Goal: Task Accomplishment & Management: Use online tool/utility

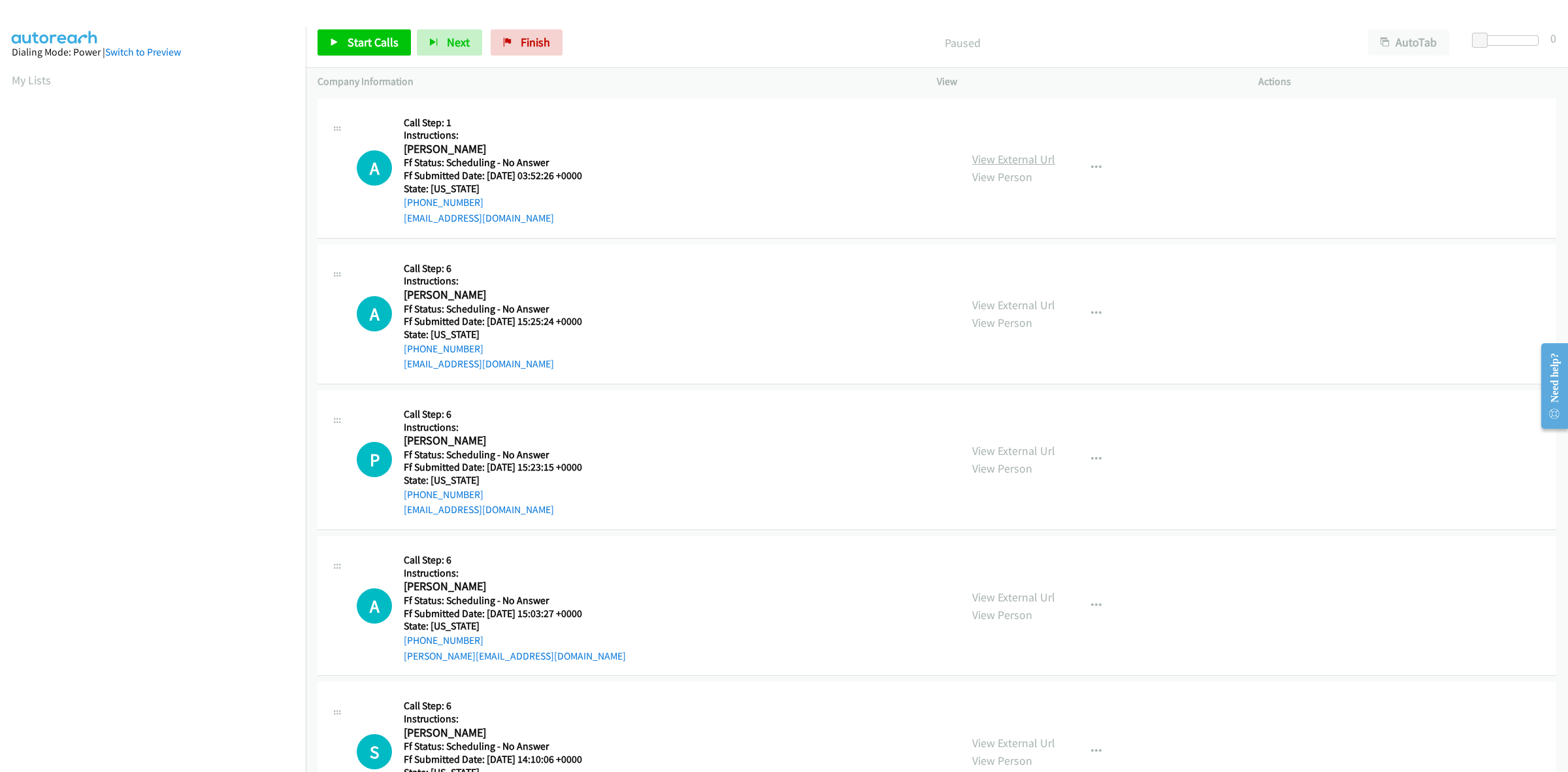
click at [988, 160] on link "View External Url" at bounding box center [1014, 159] width 83 height 15
click at [1029, 307] on link "View External Url" at bounding box center [1014, 305] width 83 height 15
click at [1024, 452] on link "View External Url" at bounding box center [1014, 451] width 83 height 15
click at [1038, 595] on link "View External Url" at bounding box center [1014, 597] width 83 height 15
click at [1037, 739] on link "View External Url" at bounding box center [1014, 742] width 83 height 15
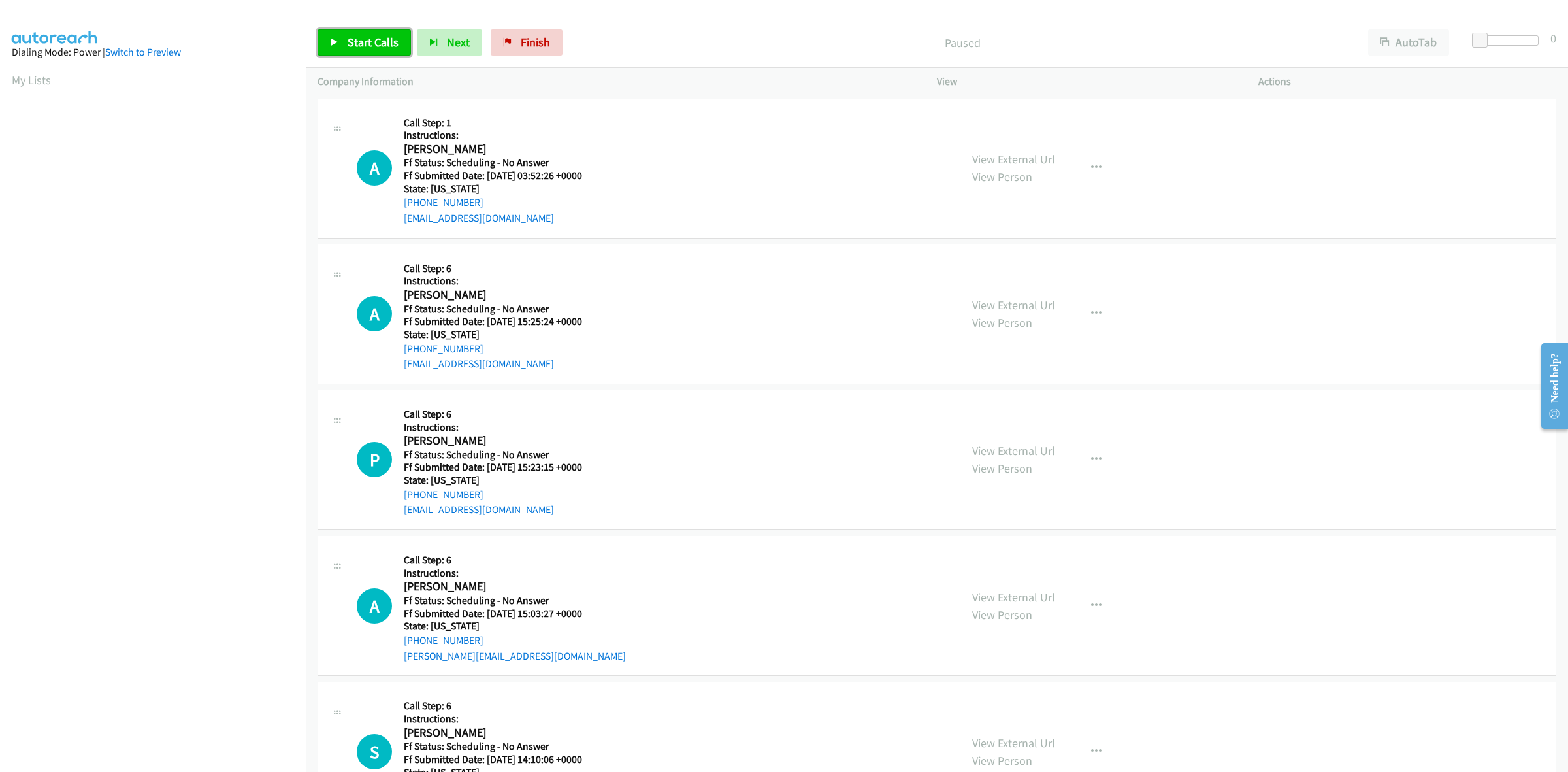
drag, startPoint x: 367, startPoint y: 38, endPoint x: 378, endPoint y: 39, distance: 11.0
click at [367, 38] on span "Start Calls" at bounding box center [373, 42] width 51 height 15
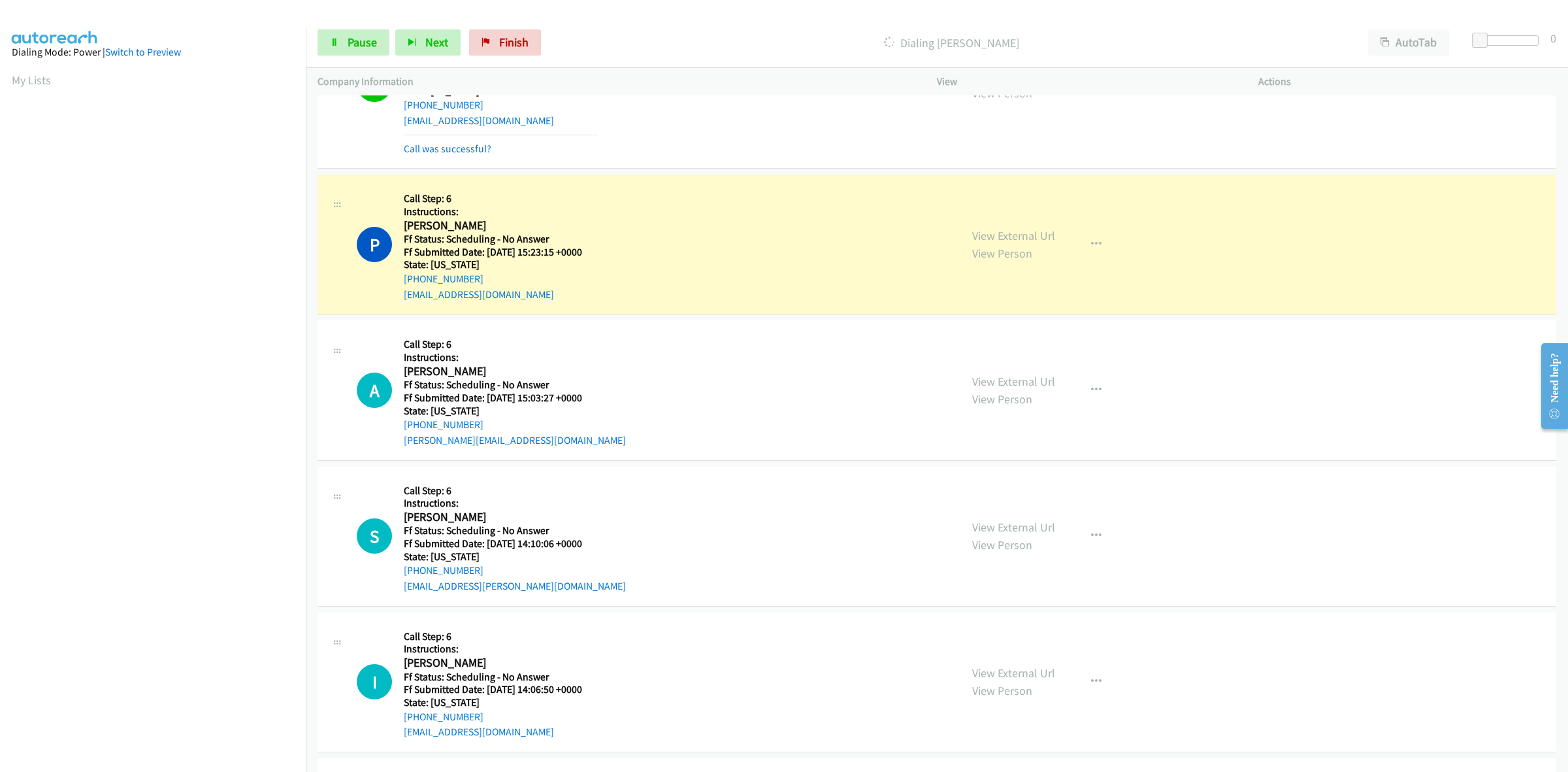
scroll to position [327, 0]
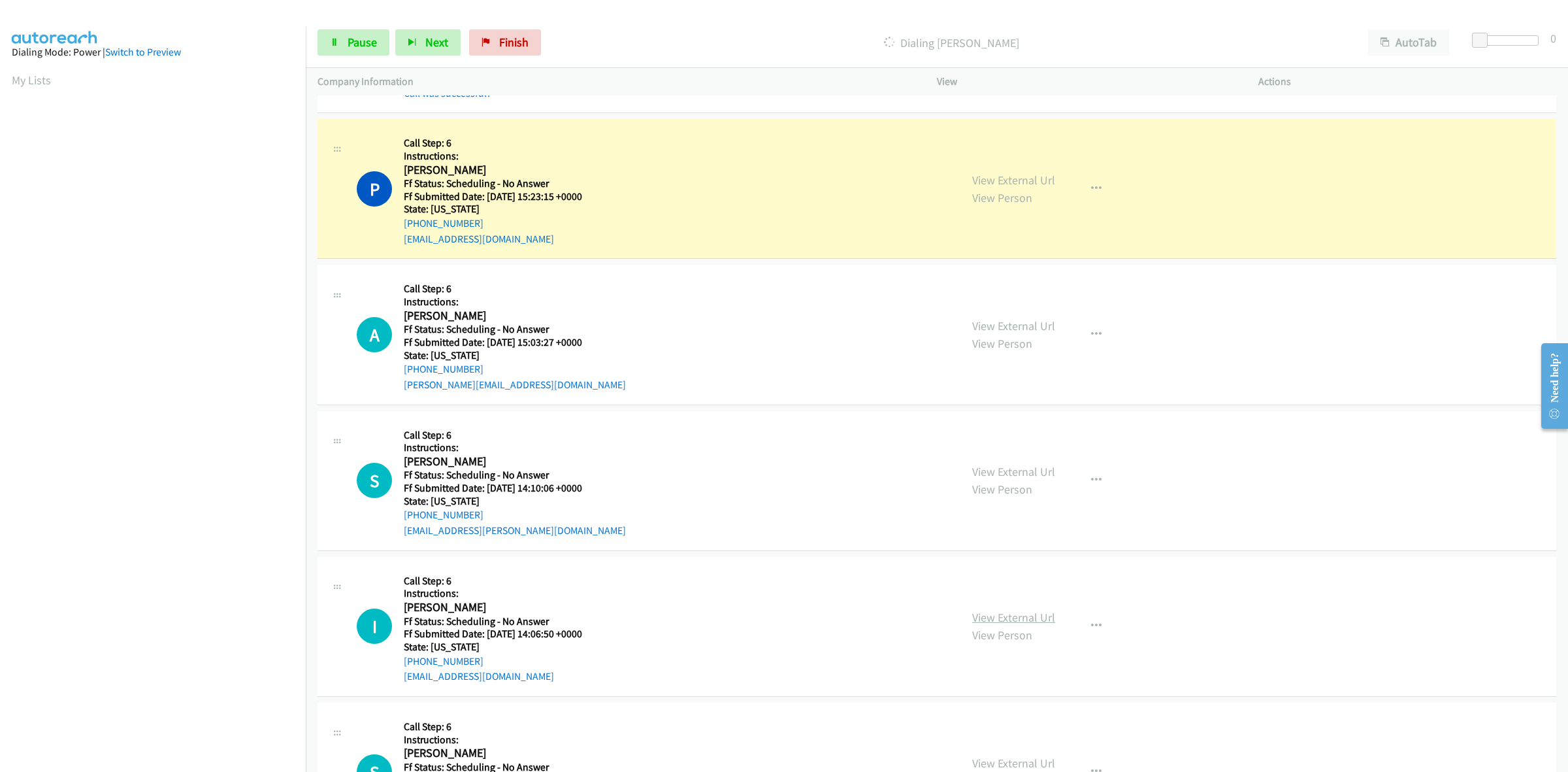
click at [1023, 615] on link "View External Url" at bounding box center [1014, 617] width 83 height 15
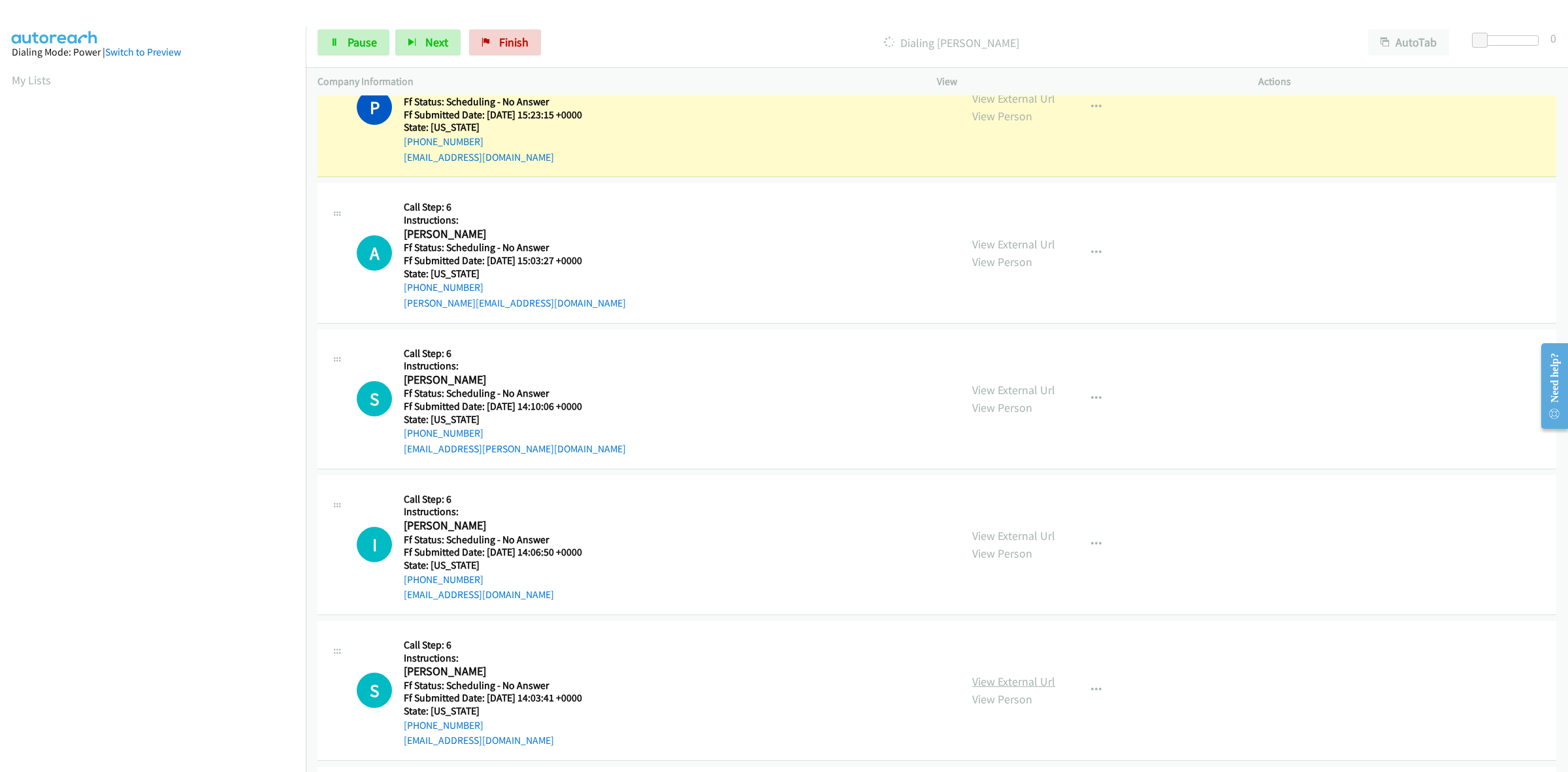
click at [1008, 678] on link "View External Url" at bounding box center [1014, 681] width 83 height 15
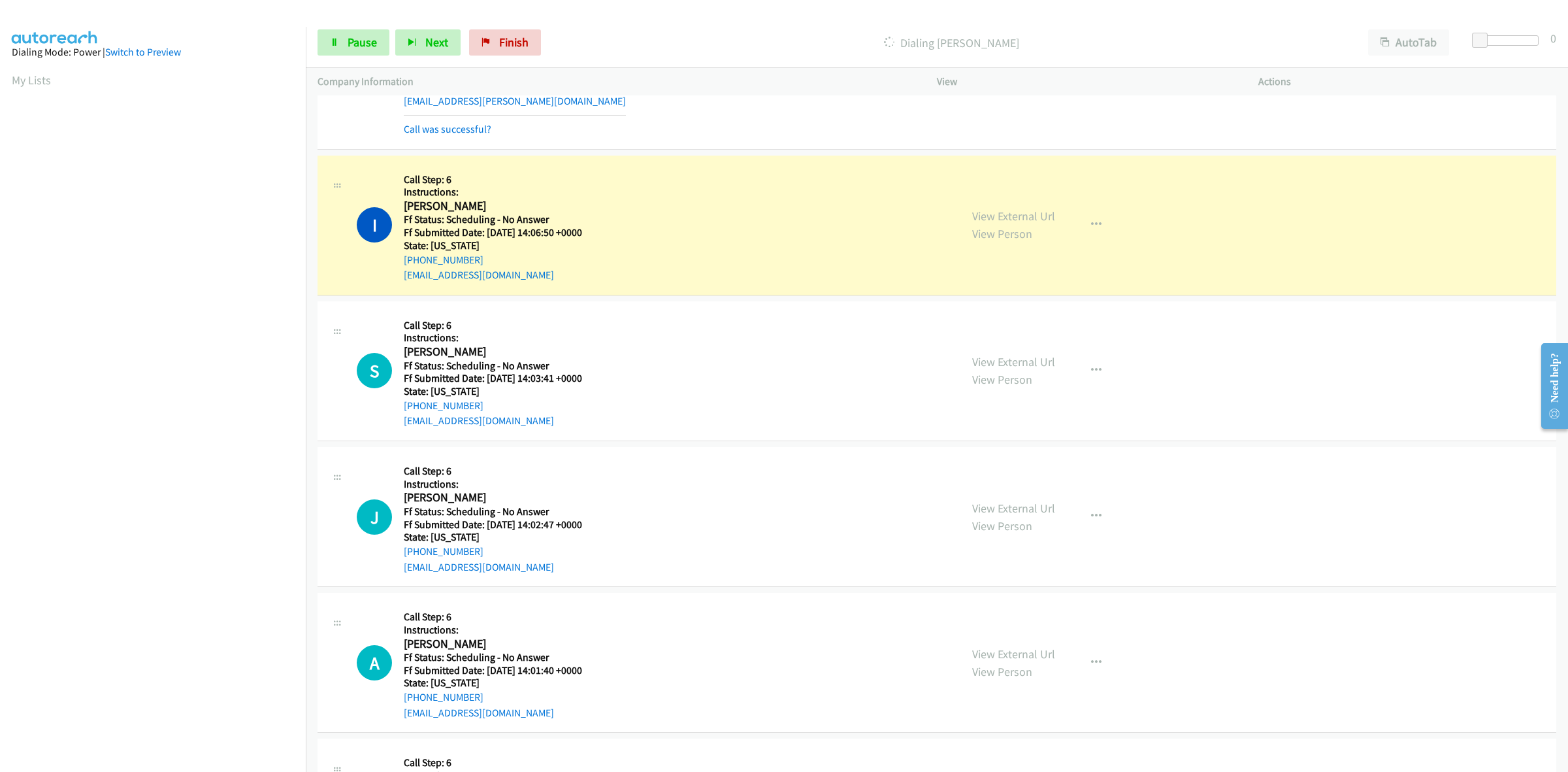
scroll to position [830, 0]
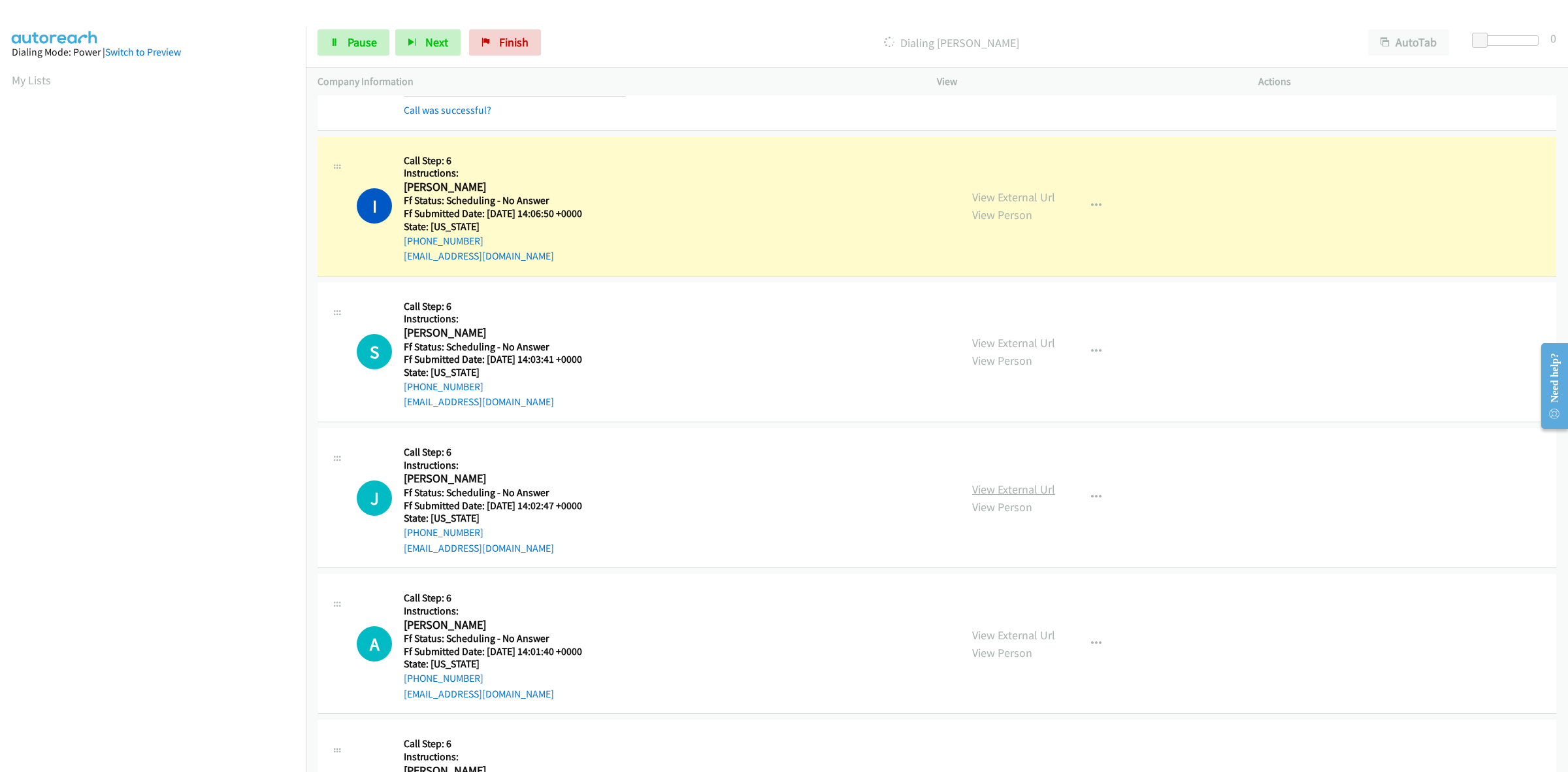
click at [1024, 492] on link "View External Url" at bounding box center [1014, 489] width 83 height 15
click at [1021, 635] on link "View External Url" at bounding box center [1014, 635] width 83 height 15
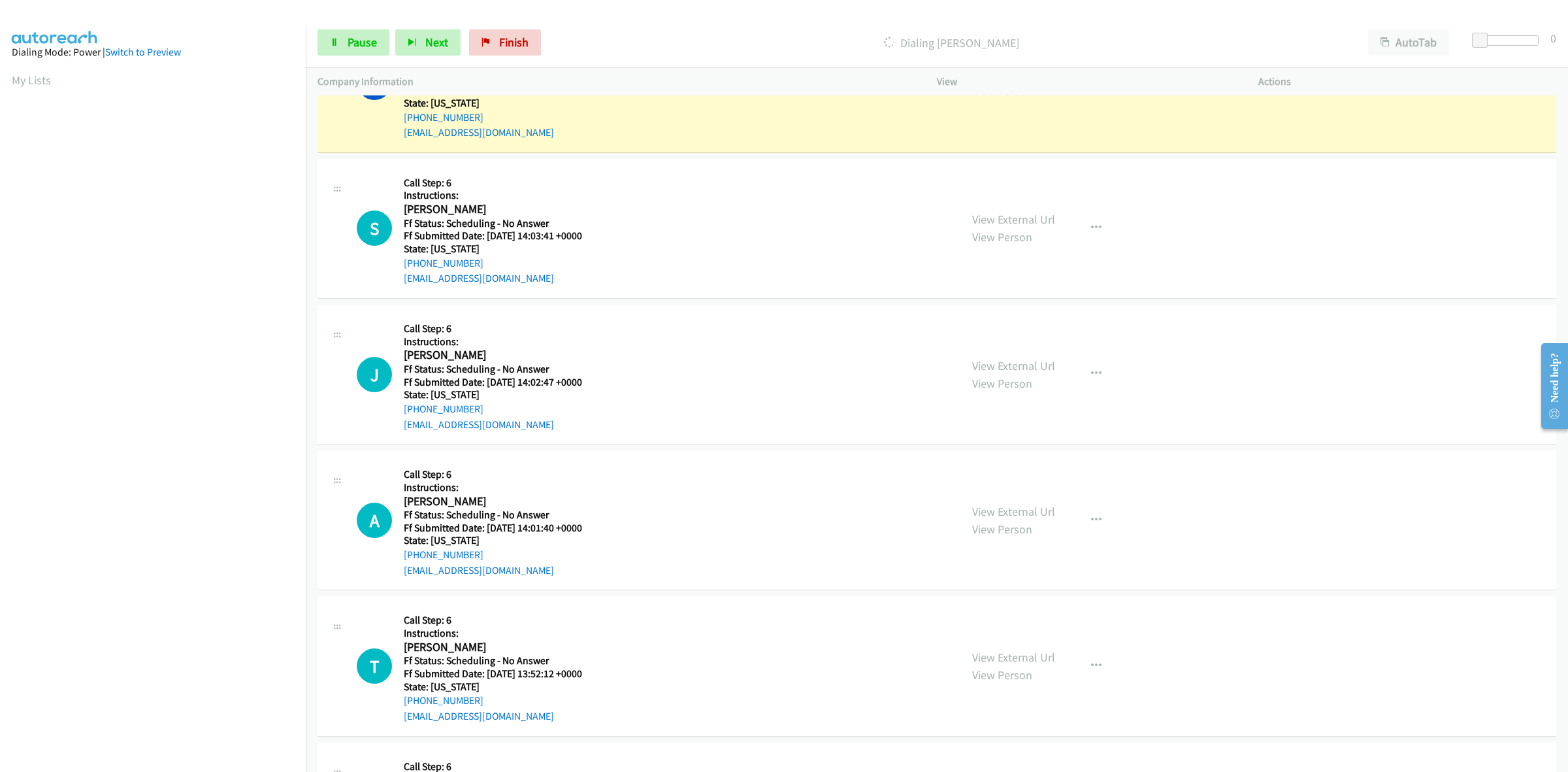
scroll to position [994, 0]
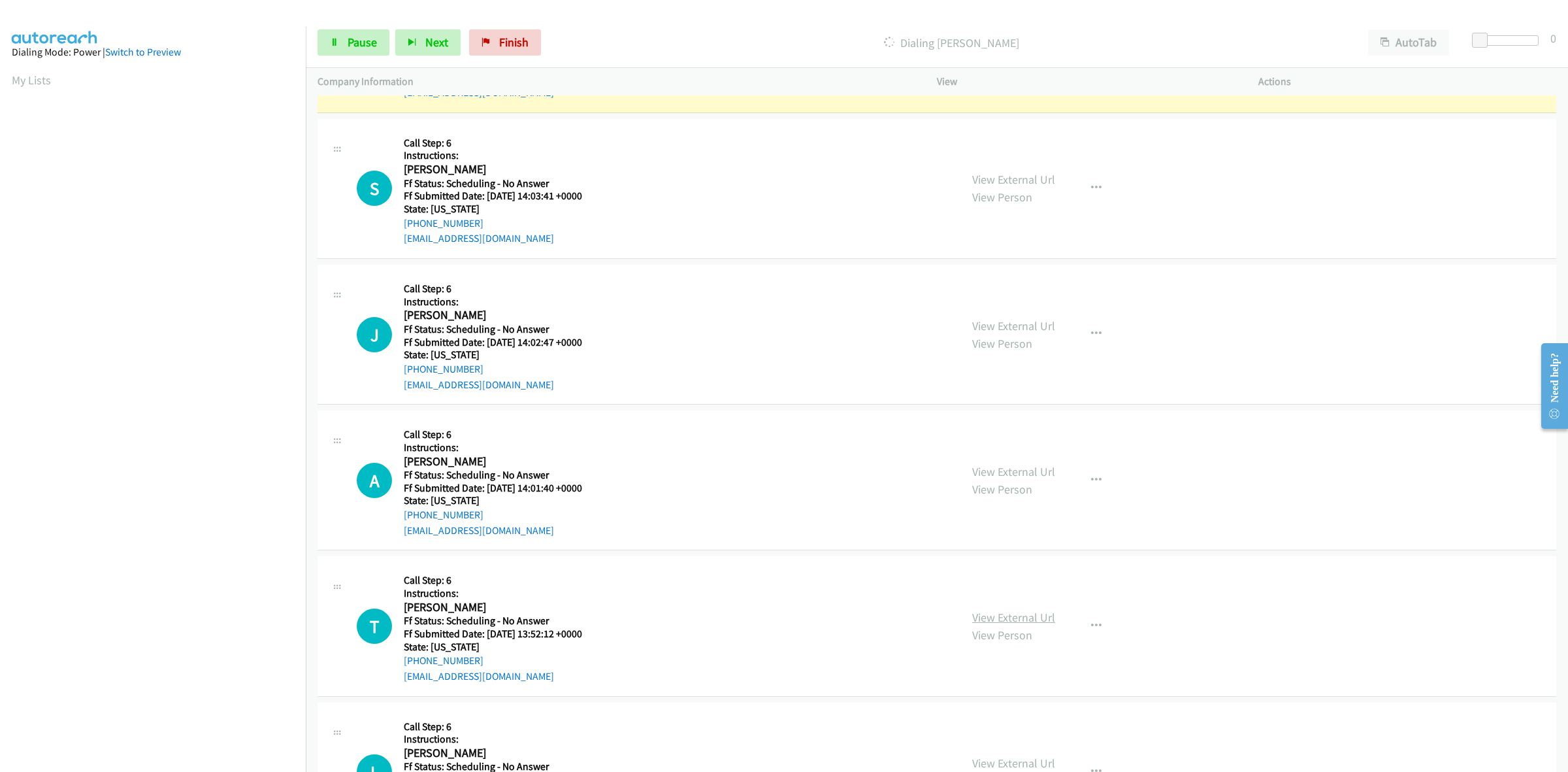
click at [1017, 617] on link "View External Url" at bounding box center [1014, 617] width 83 height 15
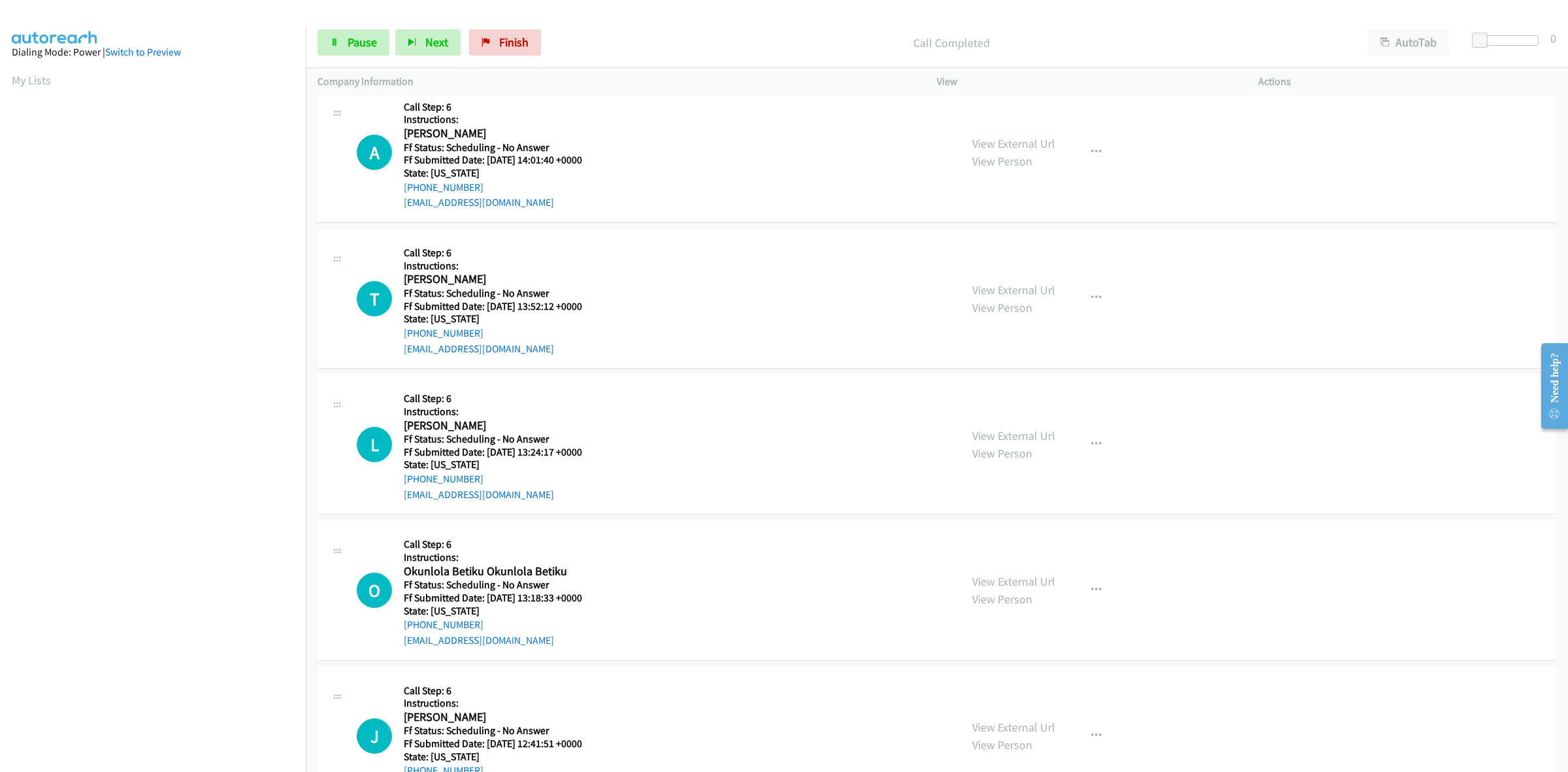
scroll to position [1402, 0]
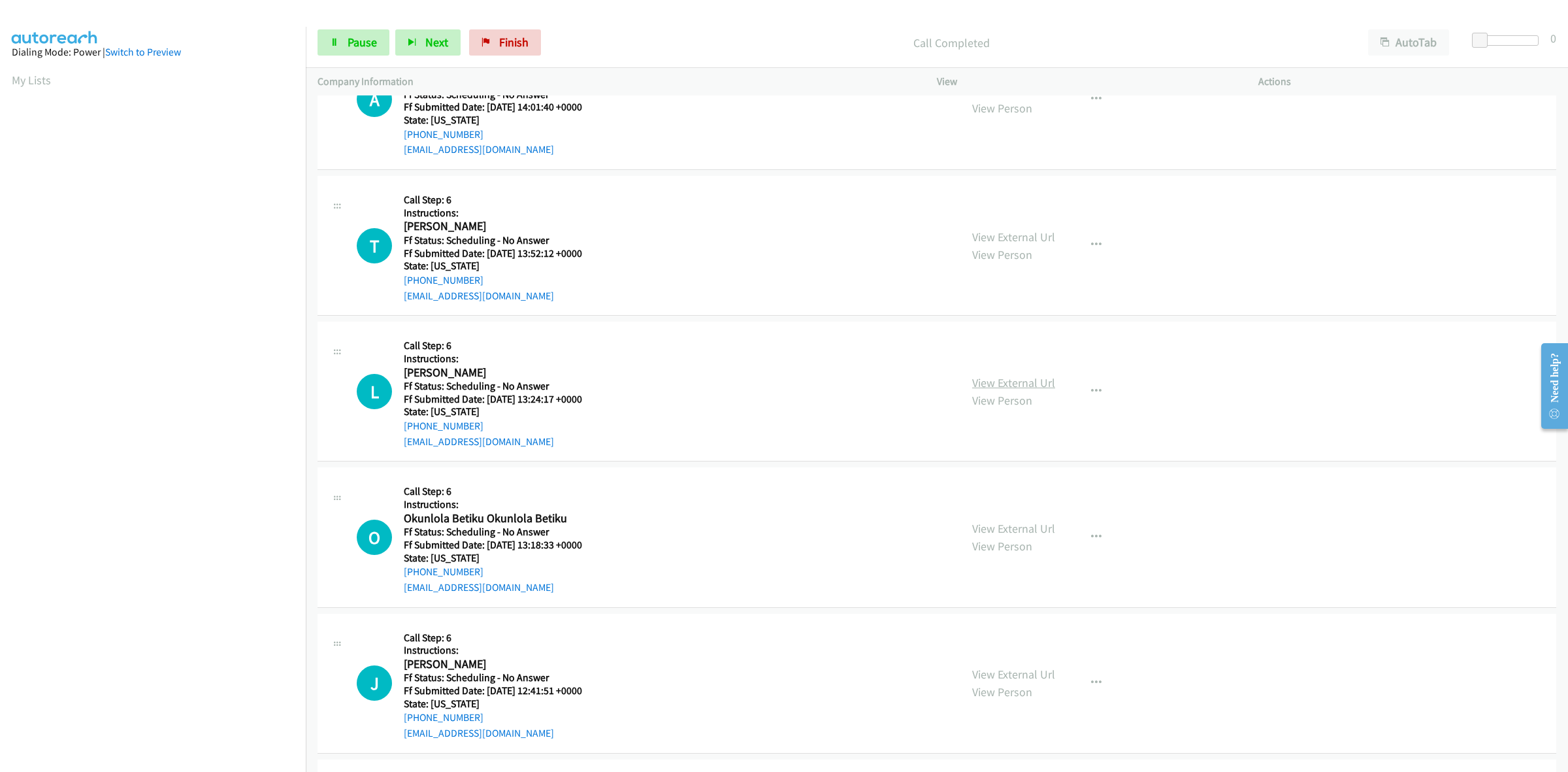
click at [1030, 384] on link "View External Url" at bounding box center [1014, 382] width 83 height 15
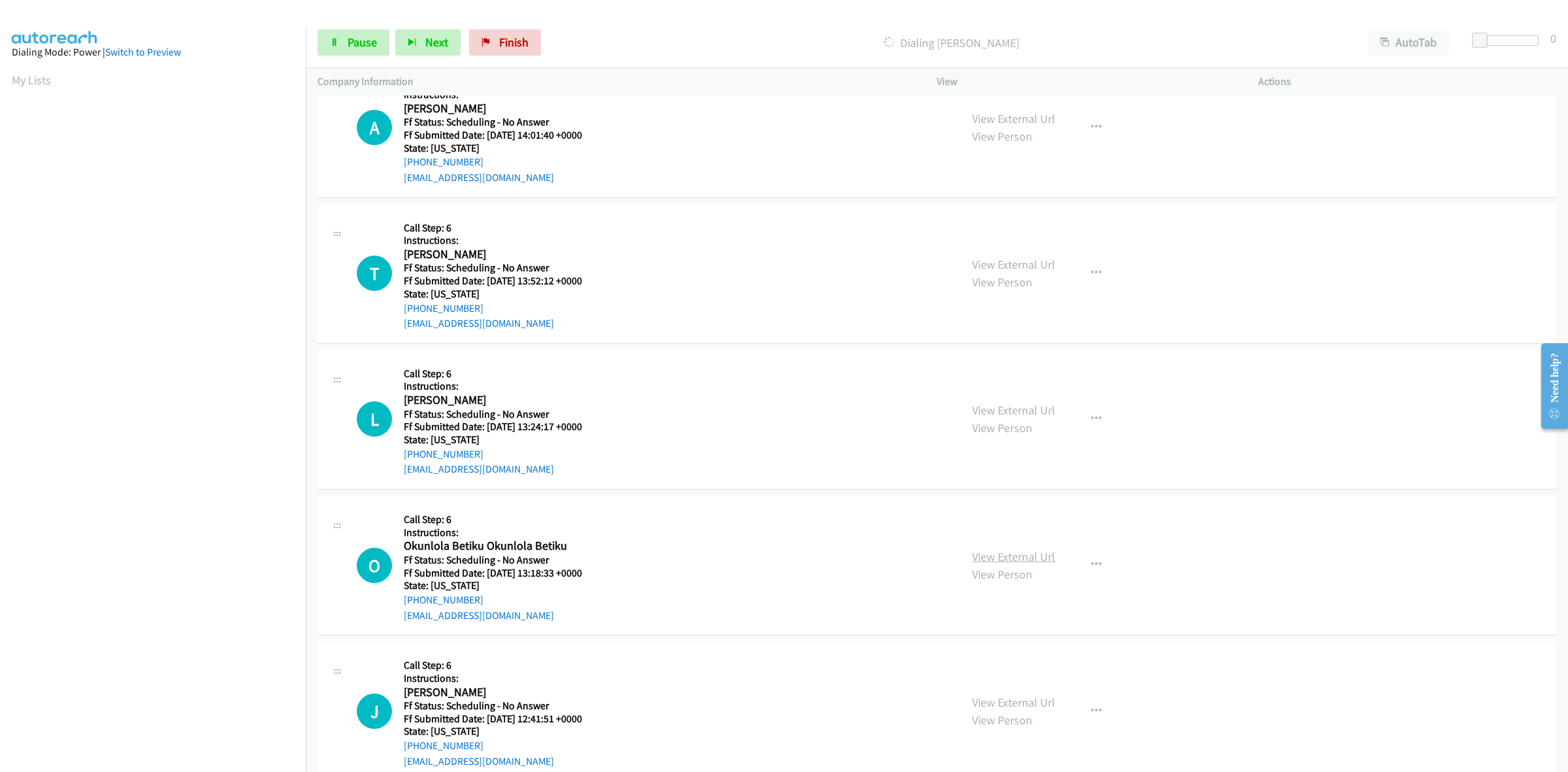
click at [1027, 550] on link "View External Url" at bounding box center [1014, 556] width 83 height 15
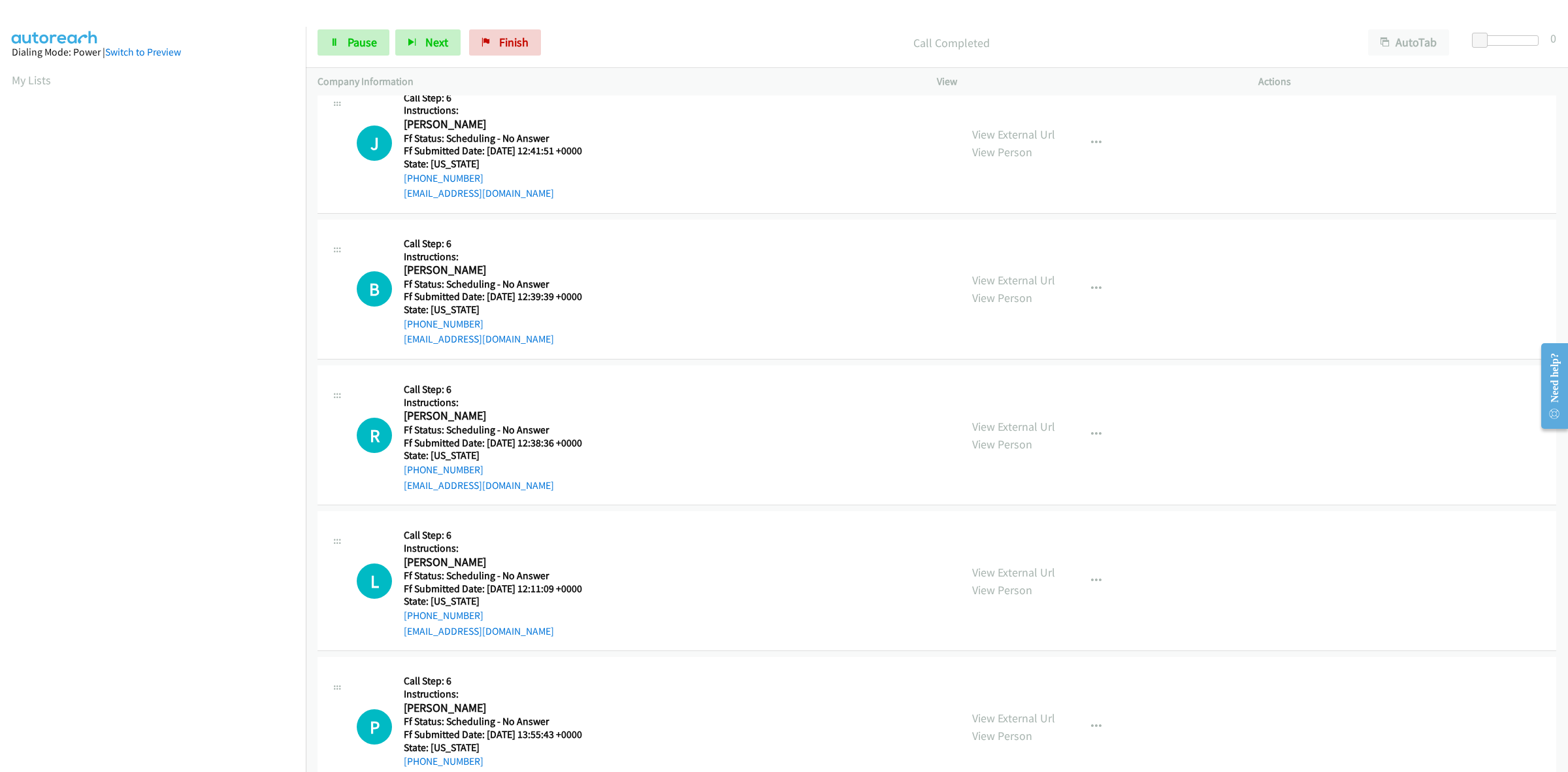
scroll to position [2083, 0]
click at [353, 38] on span "Pause" at bounding box center [363, 42] width 30 height 15
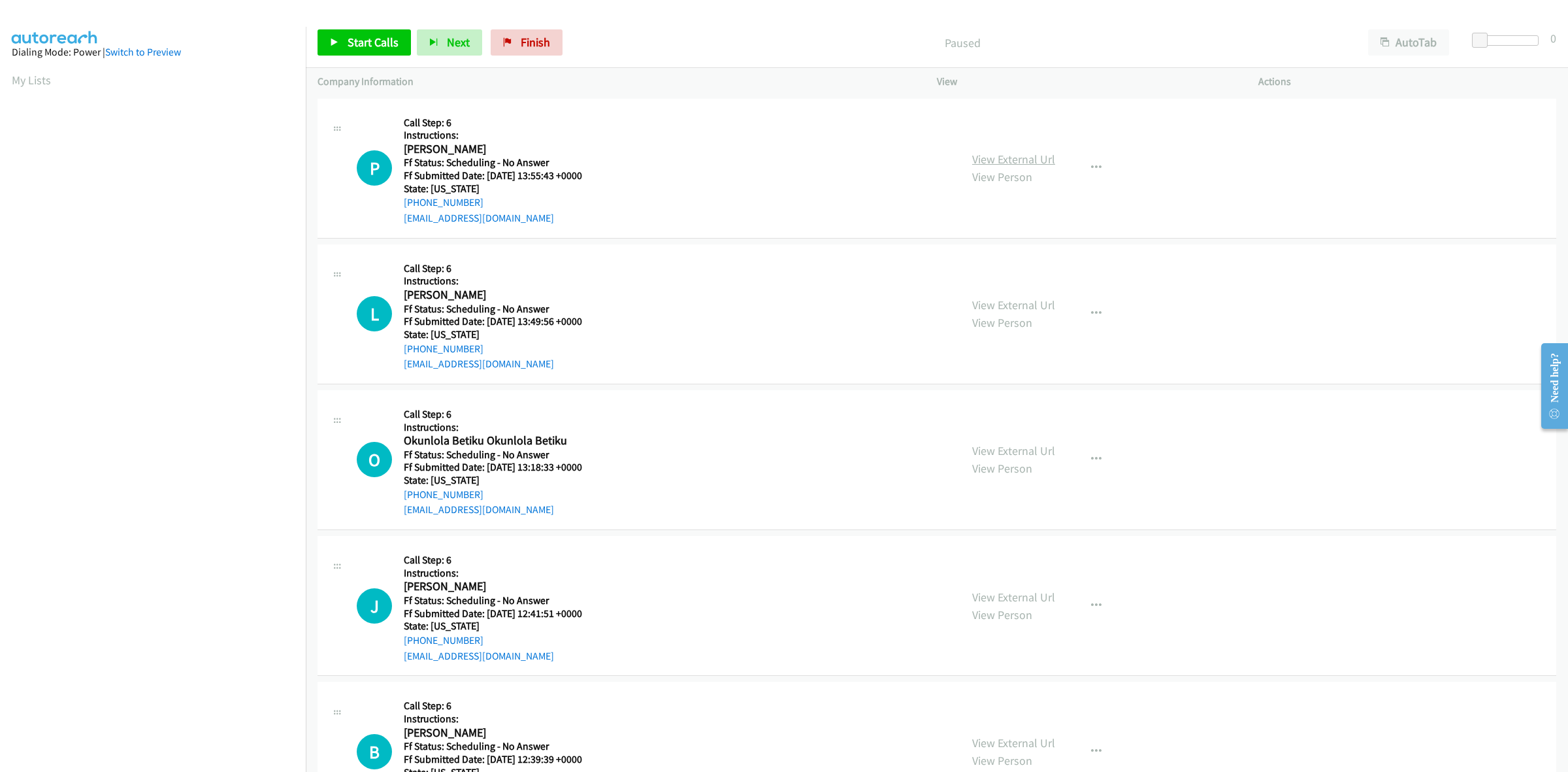
click at [1025, 159] on link "View External Url" at bounding box center [1014, 159] width 83 height 15
click at [1008, 307] on link "View External Url" at bounding box center [1014, 305] width 83 height 15
click at [1019, 452] on link "View External Url" at bounding box center [1014, 451] width 83 height 15
click at [1032, 592] on link "View External Url" at bounding box center [1014, 597] width 83 height 15
click at [1002, 743] on link "View External Url" at bounding box center [1014, 742] width 83 height 15
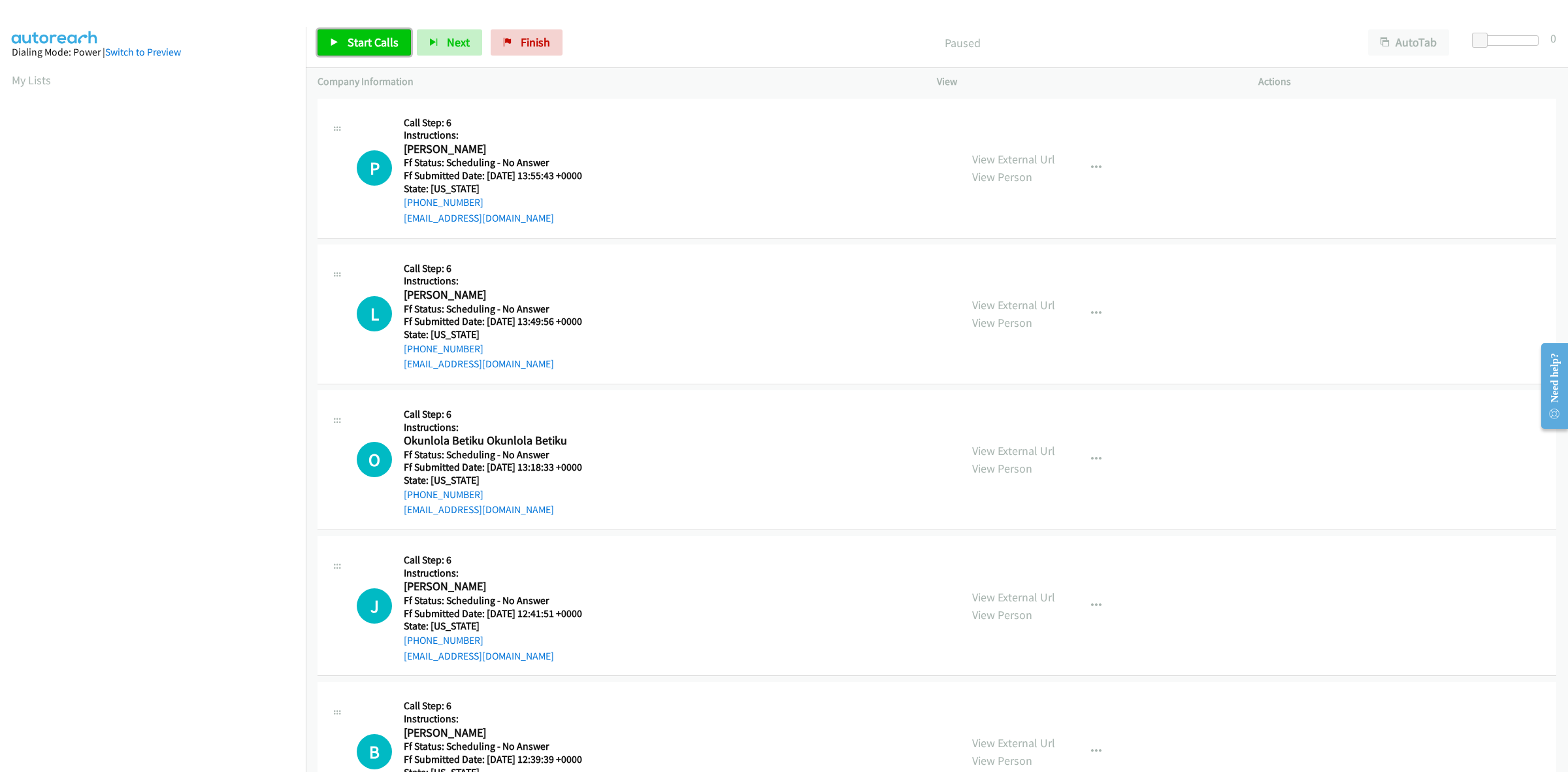
click at [358, 43] on span "Start Calls" at bounding box center [373, 42] width 51 height 15
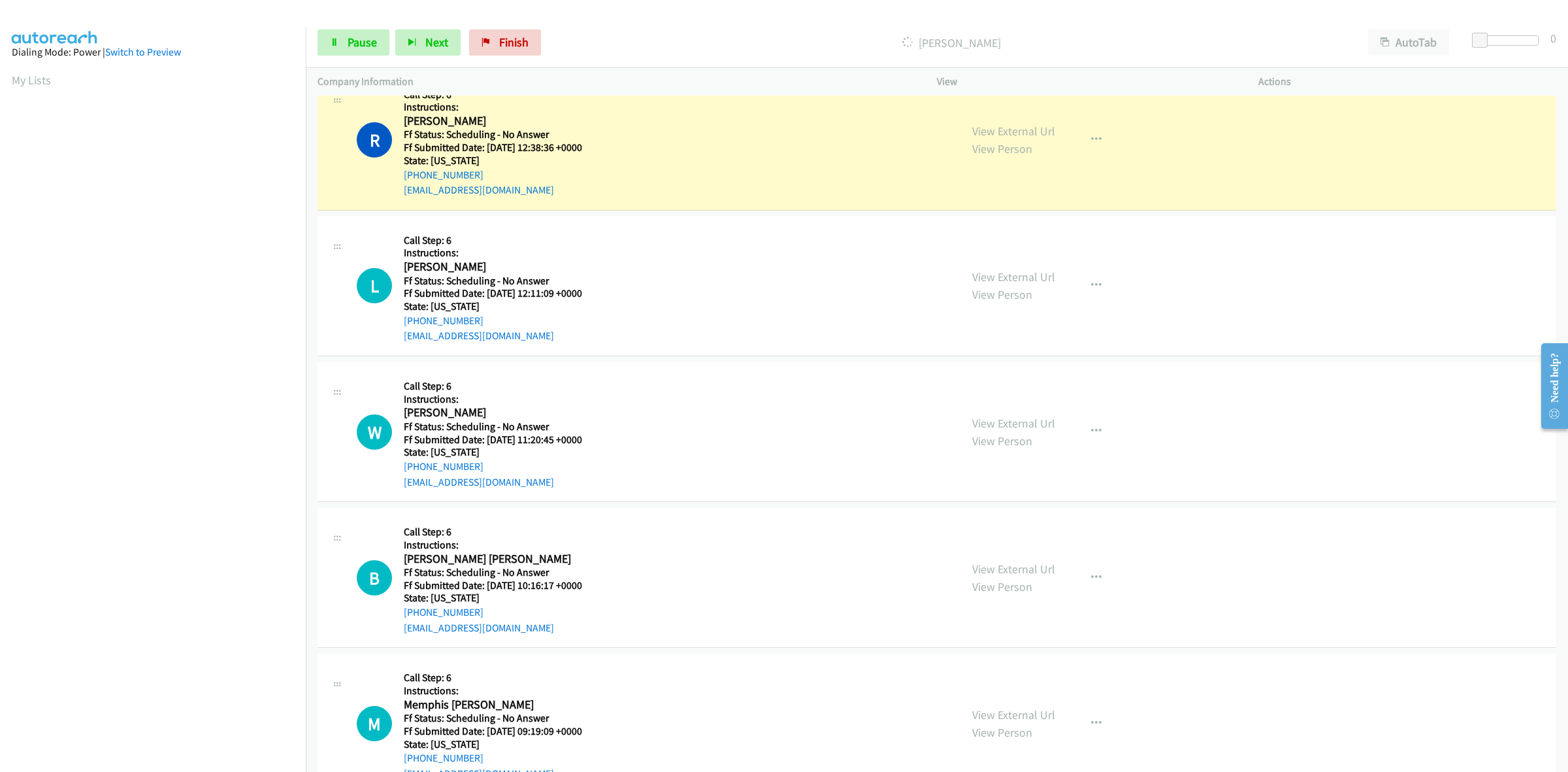
scroll to position [899, 0]
click at [1007, 125] on link "View External Url" at bounding box center [1014, 129] width 83 height 15
click at [981, 272] on link "View External Url" at bounding box center [1014, 275] width 83 height 15
click at [1026, 420] on link "View External Url" at bounding box center [1014, 421] width 83 height 15
click at [992, 567] on link "View External Url" at bounding box center [1014, 567] width 83 height 15
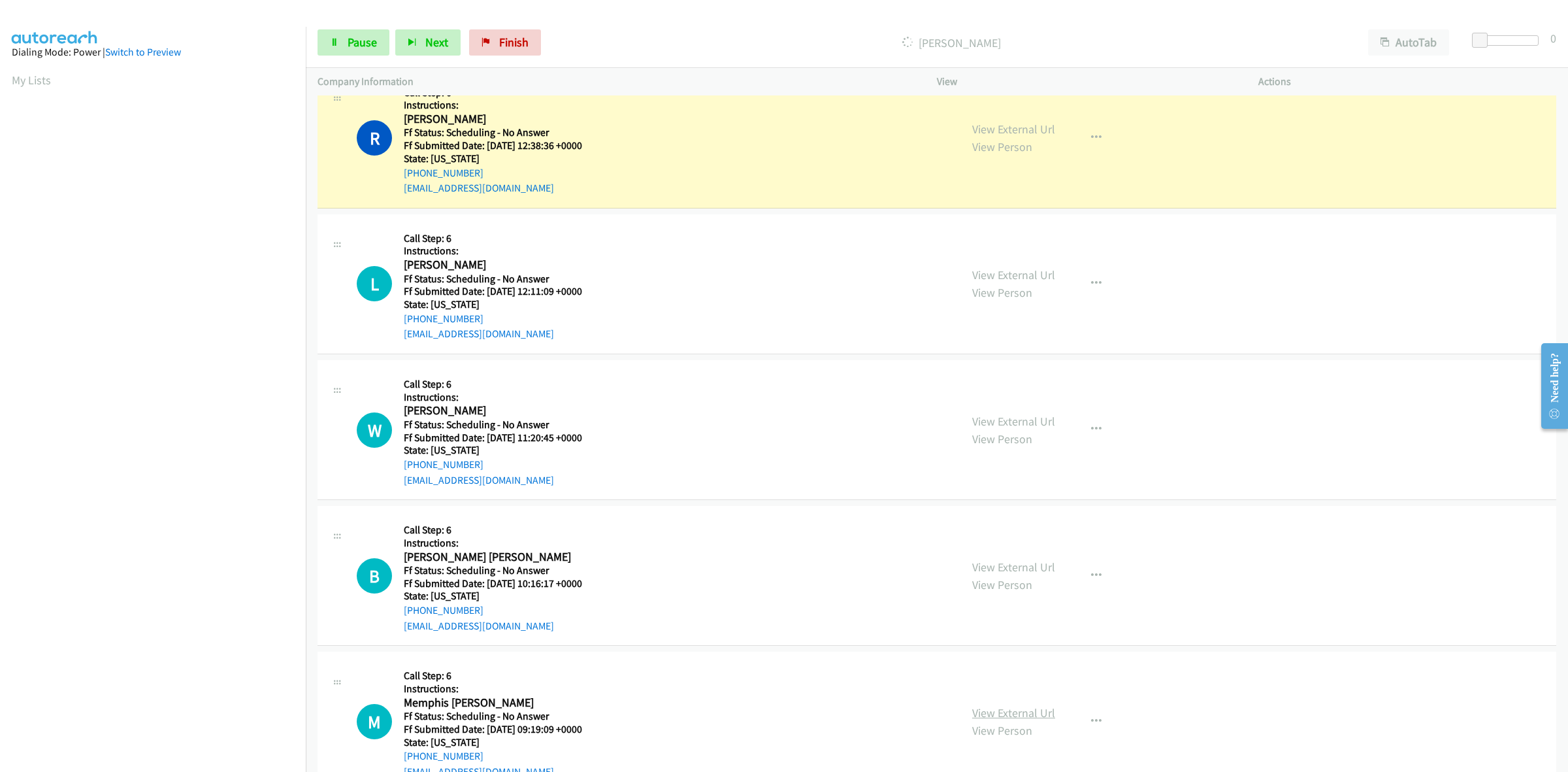
click at [1000, 706] on link "View External Url" at bounding box center [1014, 713] width 83 height 15
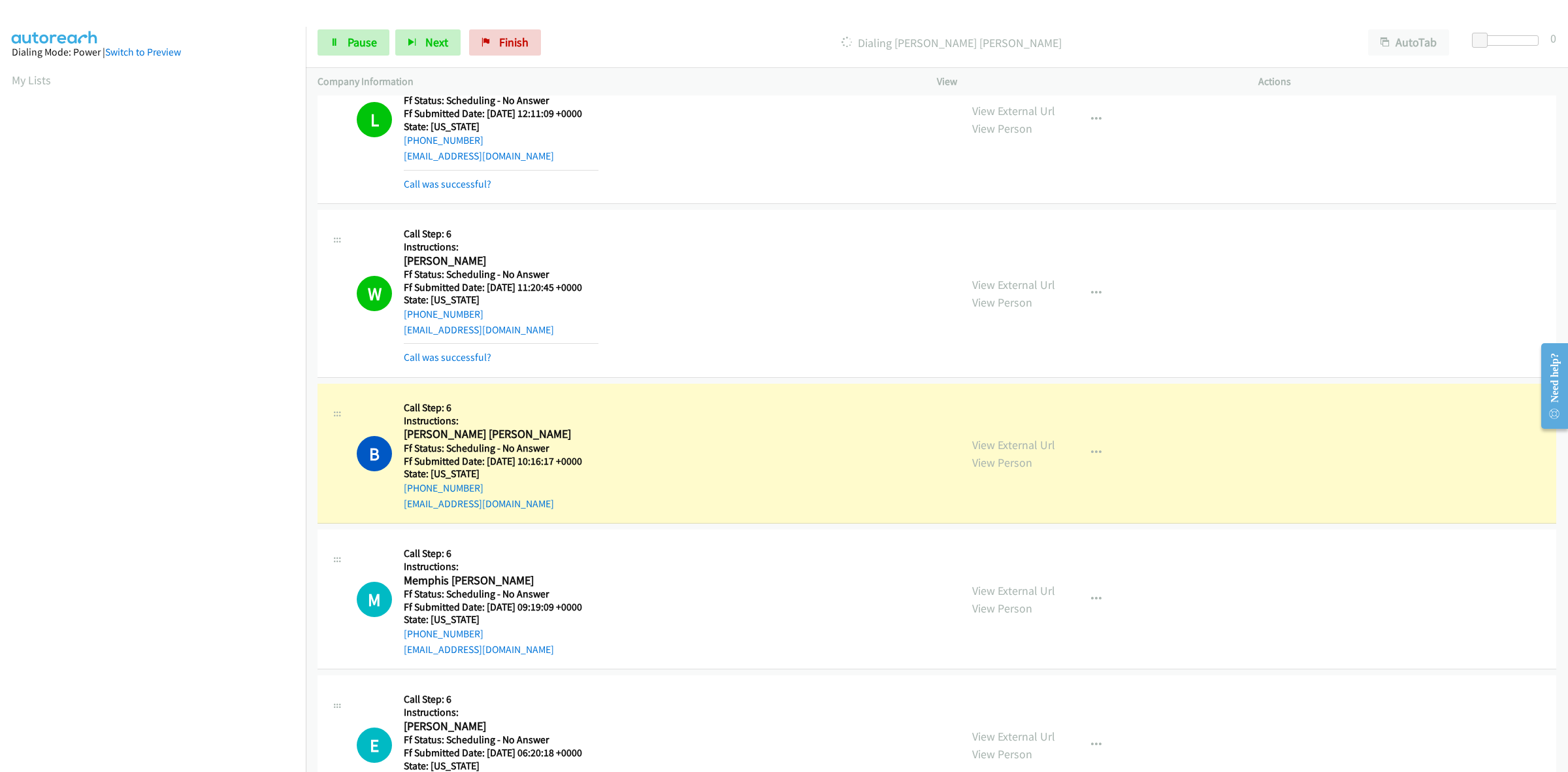
scroll to position [1226, 0]
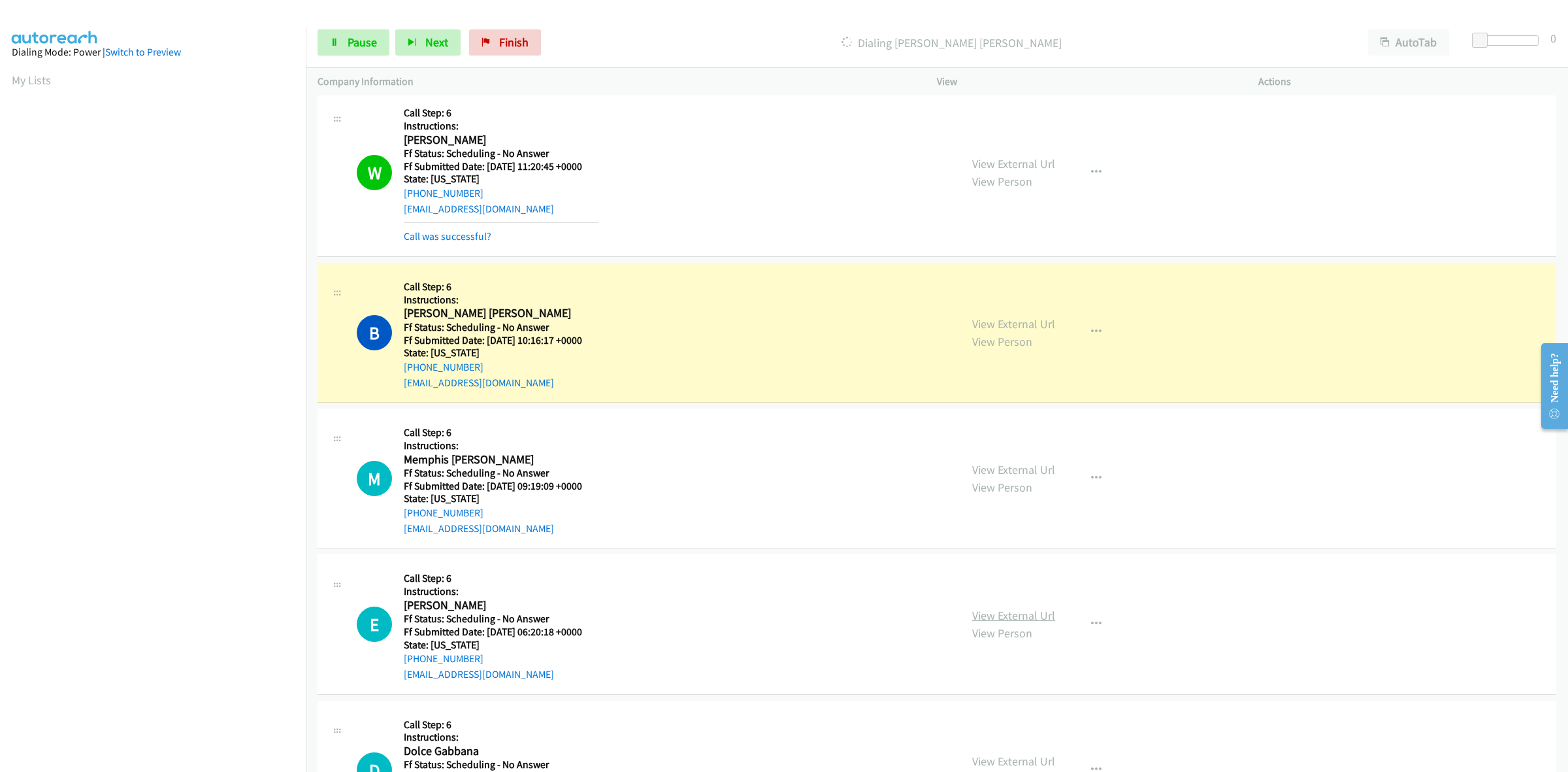
click at [1033, 619] on link "View External Url" at bounding box center [1014, 615] width 83 height 15
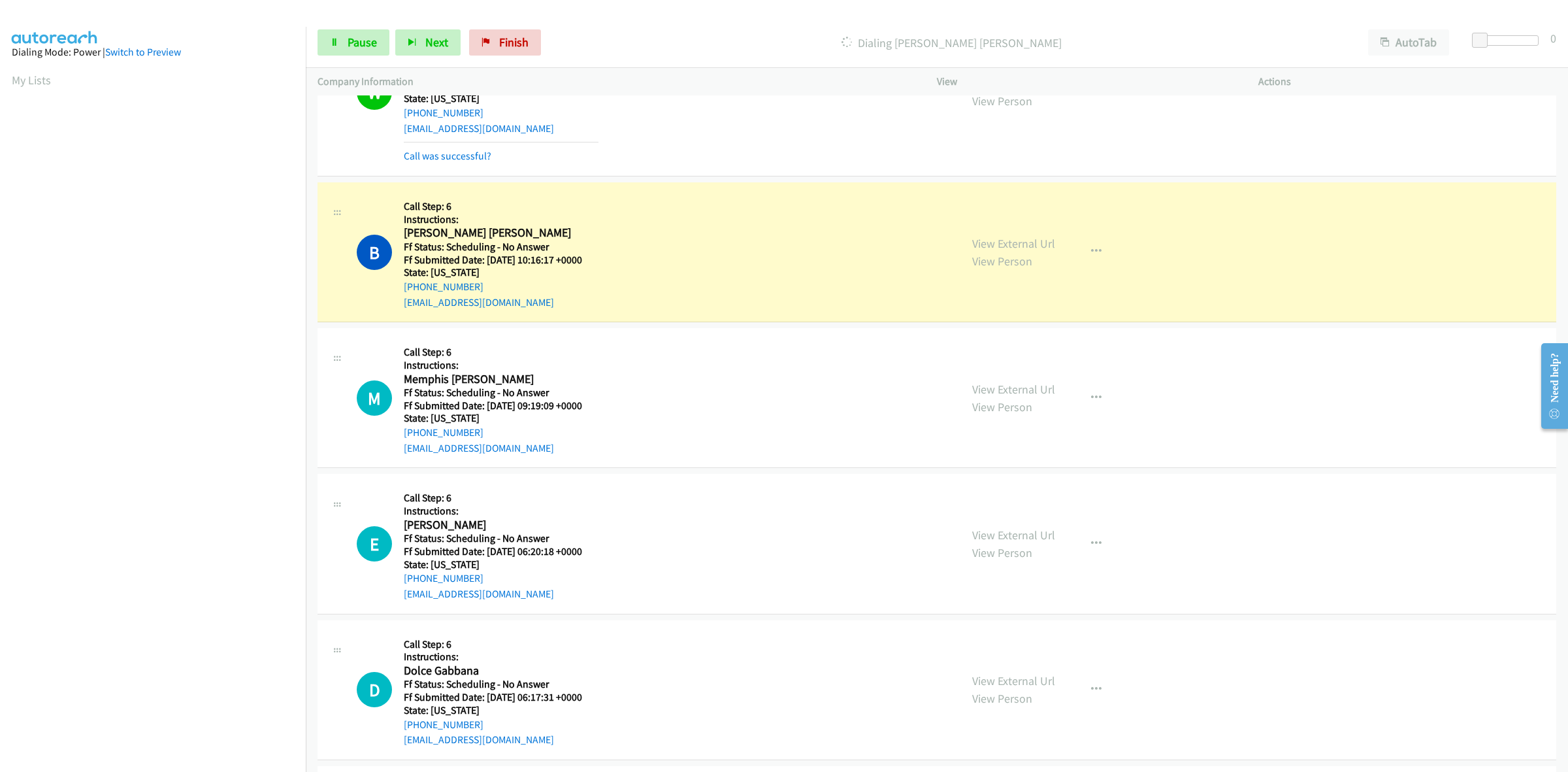
scroll to position [1307, 0]
click at [1041, 680] on link "View External Url" at bounding box center [1014, 679] width 83 height 15
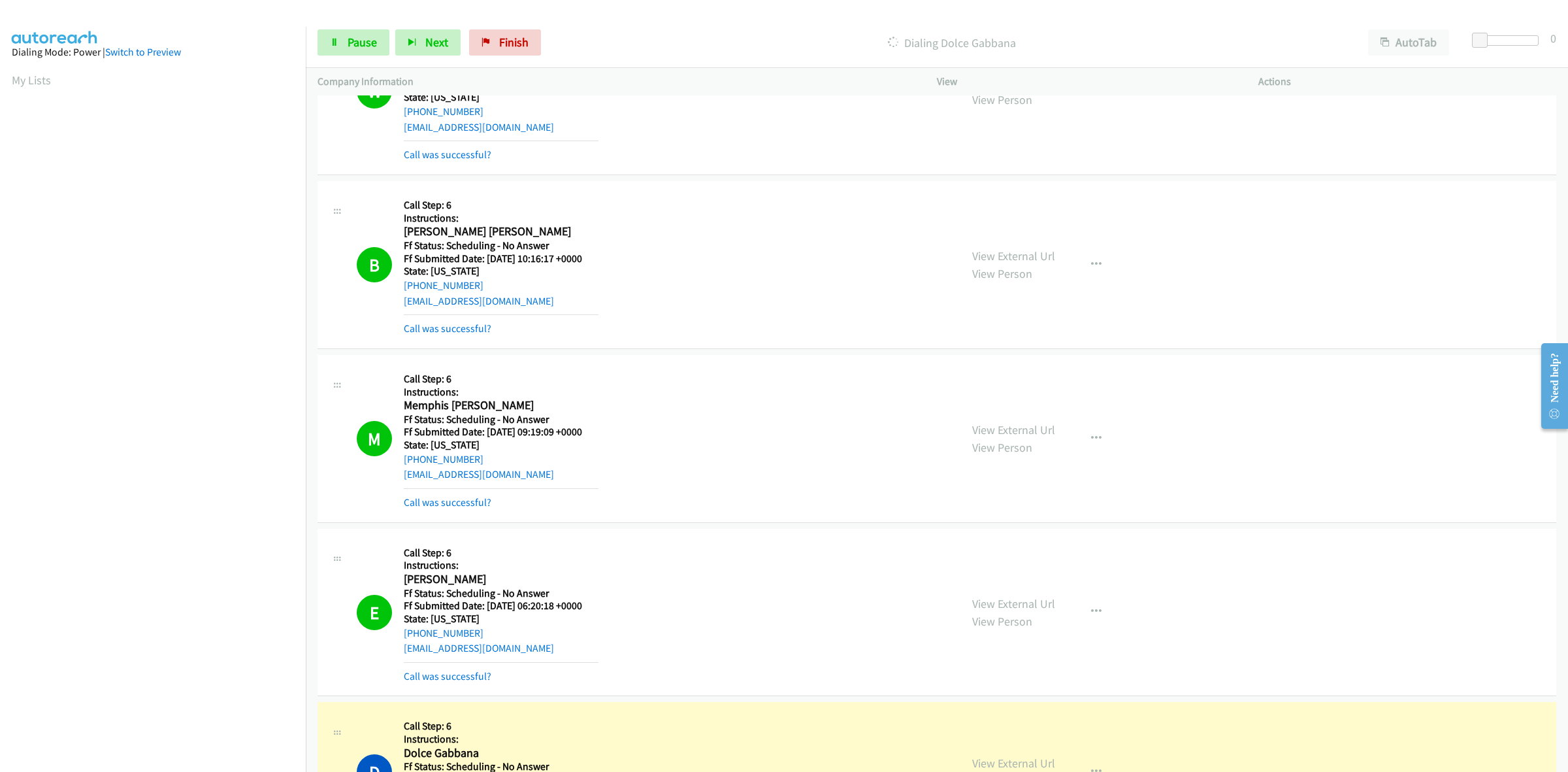
click at [356, 24] on div "Start Calls Pause Next Finish Dialing Dolce Gabbana AutoTab AutoTab 0" at bounding box center [937, 43] width 1263 height 50
click at [363, 39] on span "Pause" at bounding box center [363, 42] width 30 height 15
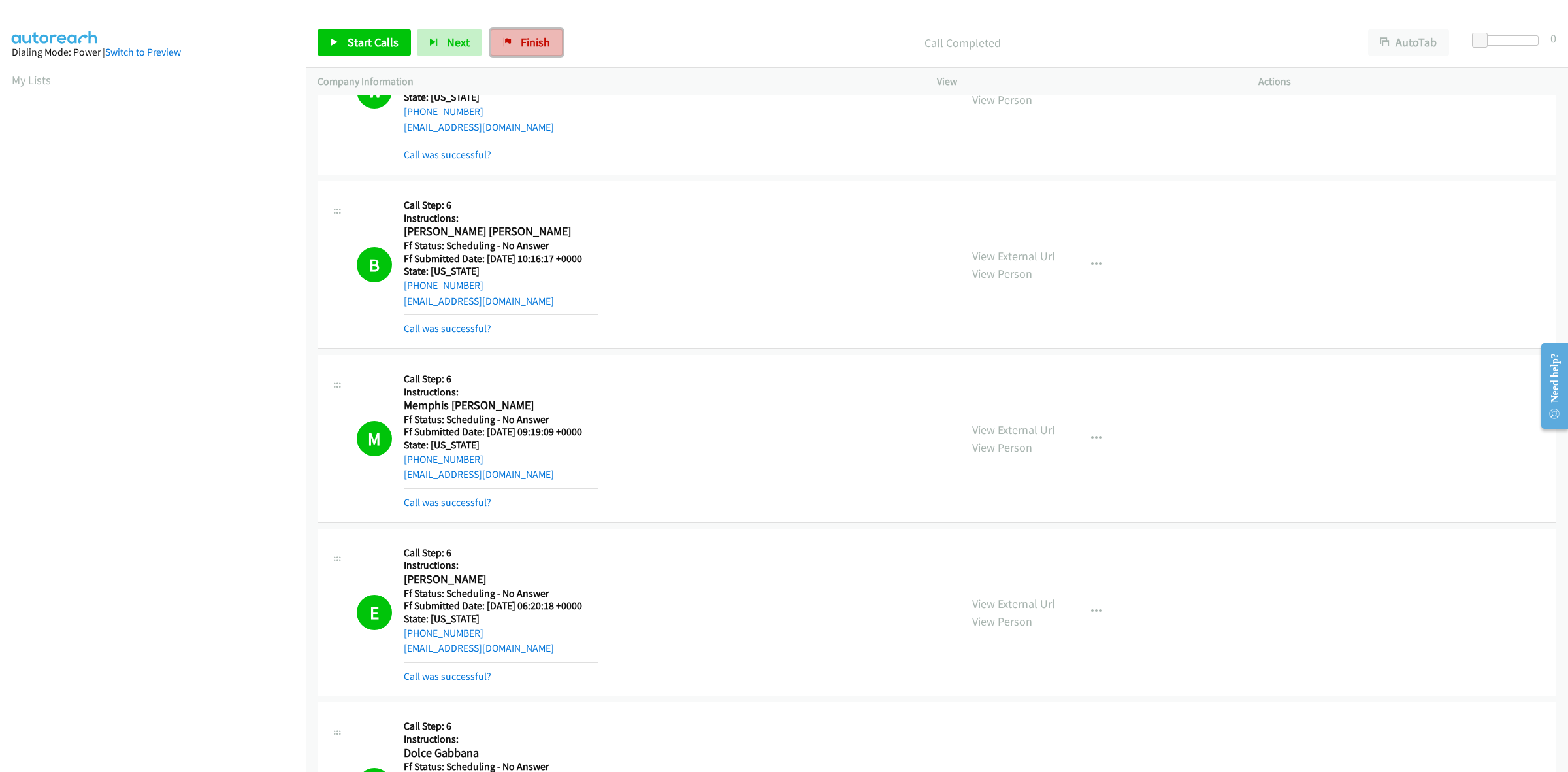
click at [524, 38] on span "Finish" at bounding box center [536, 42] width 30 height 15
